Goal: Information Seeking & Learning: Learn about a topic

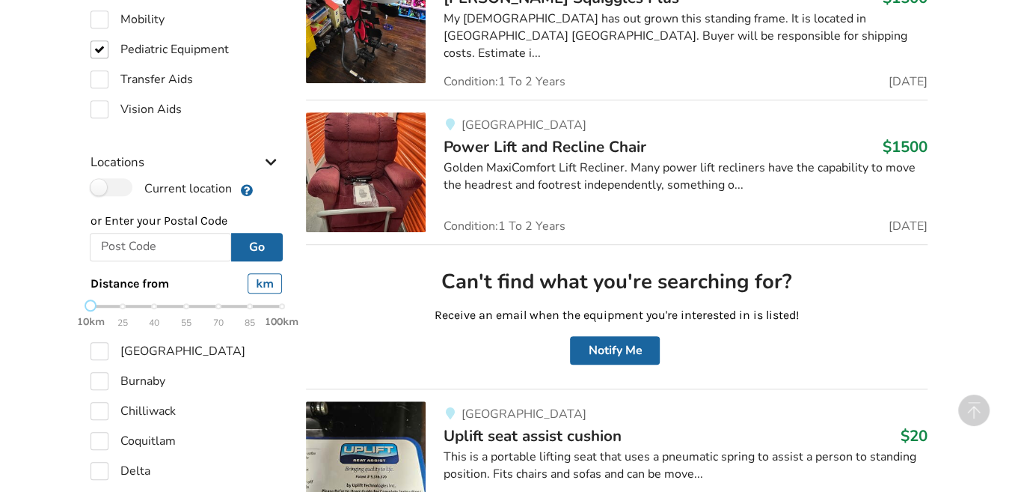
click at [489, 136] on span "Power Lift and Recline Chair" at bounding box center [545, 146] width 203 height 21
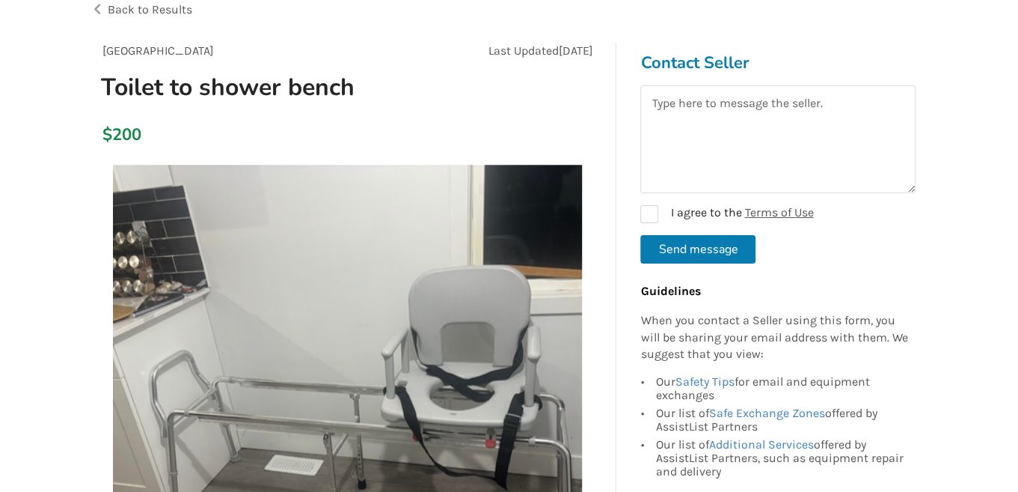
scroll to position [203, 0]
